Goal: Information Seeking & Learning: Learn about a topic

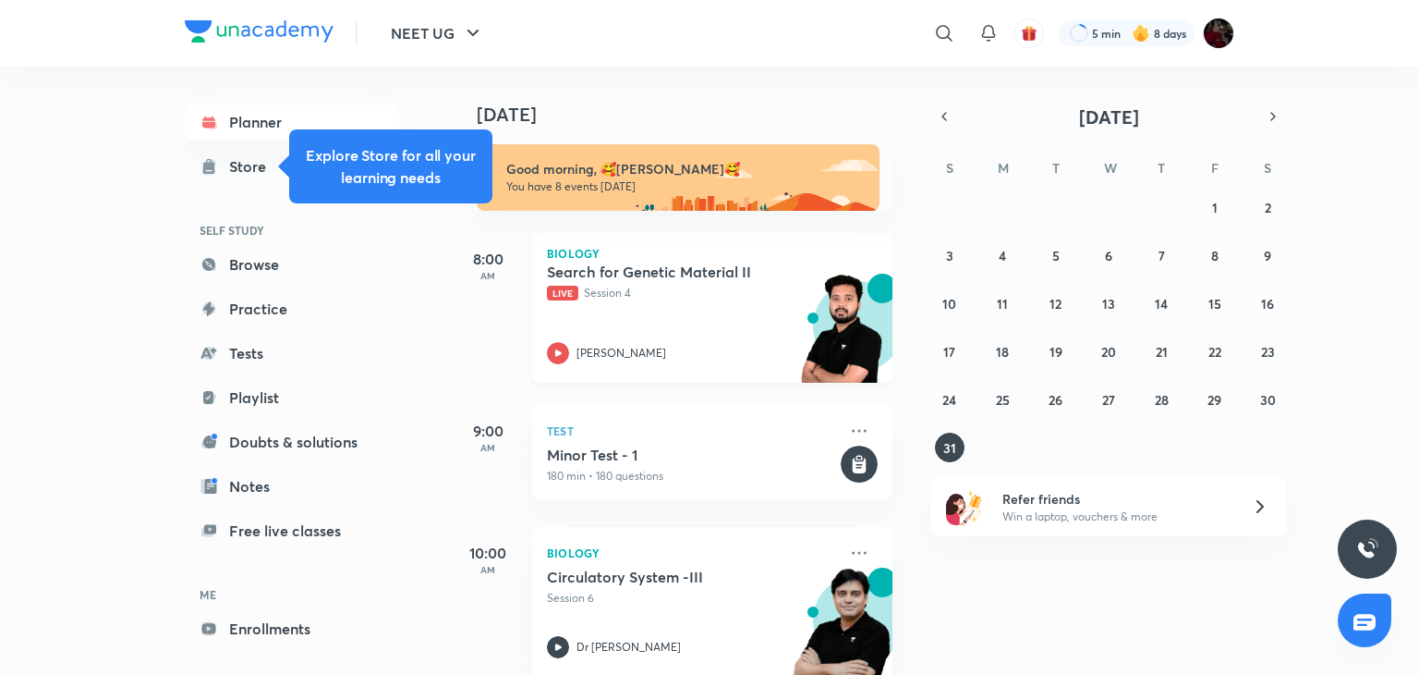
click at [554, 342] on icon at bounding box center [558, 353] width 22 height 22
